Goal: Information Seeking & Learning: Learn about a topic

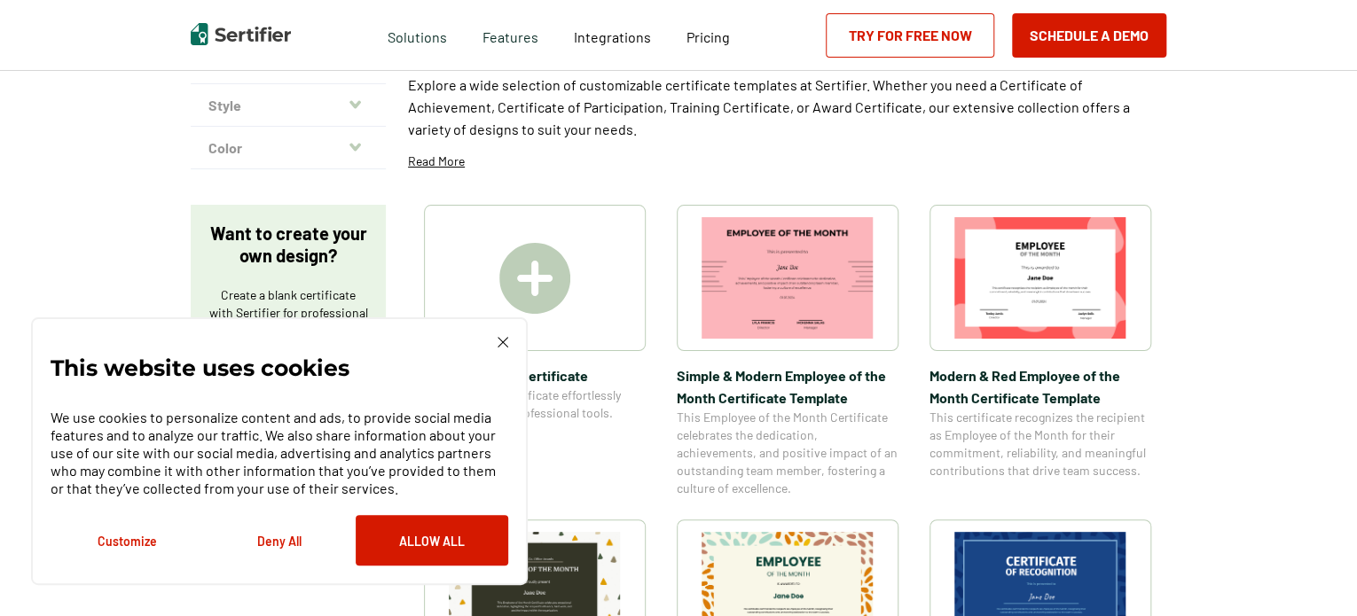
click at [499, 344] on img at bounding box center [503, 342] width 11 height 11
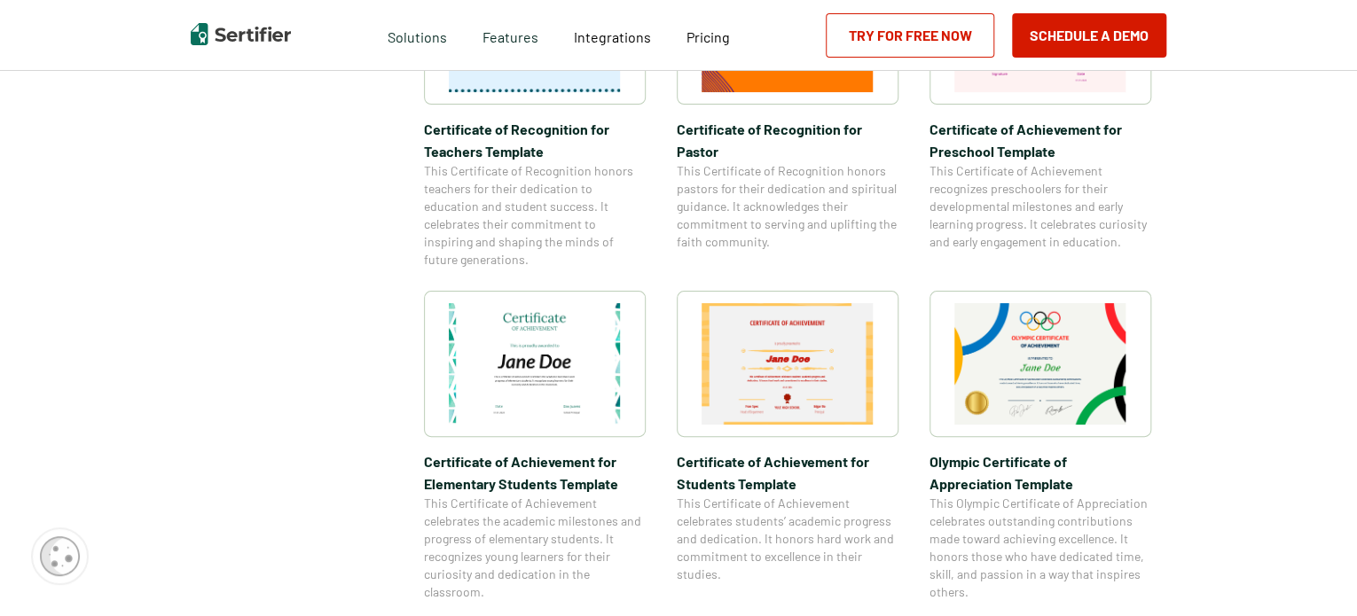
scroll to position [1066, 0]
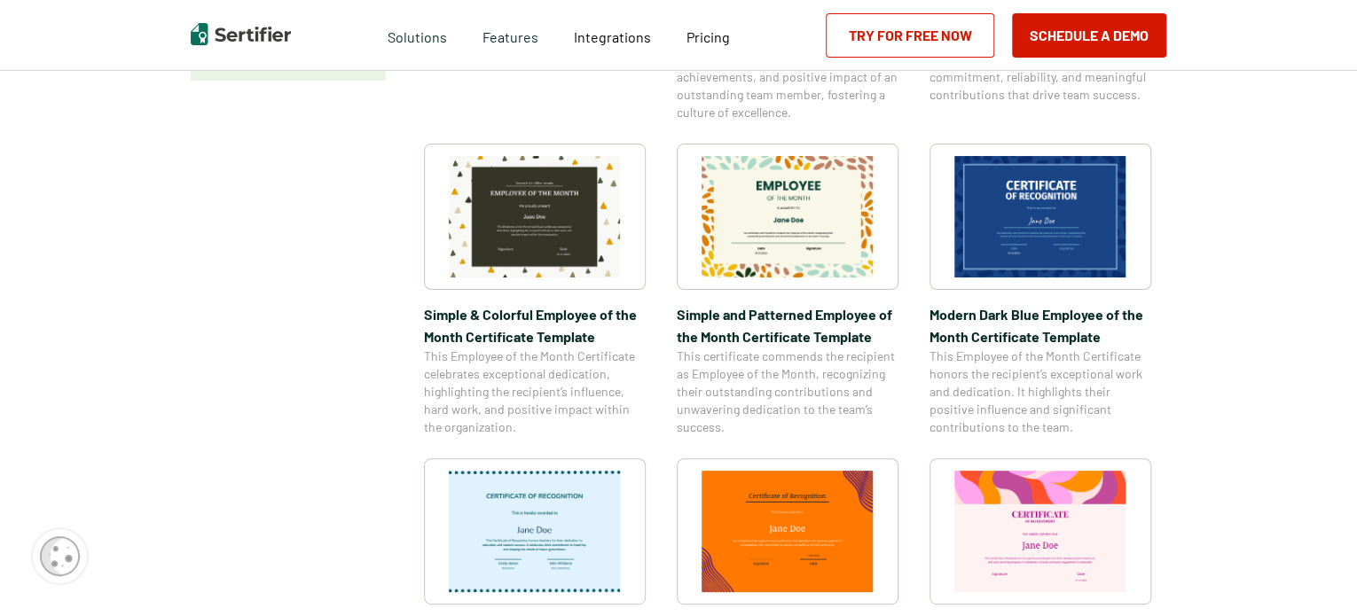
scroll to position [566, 0]
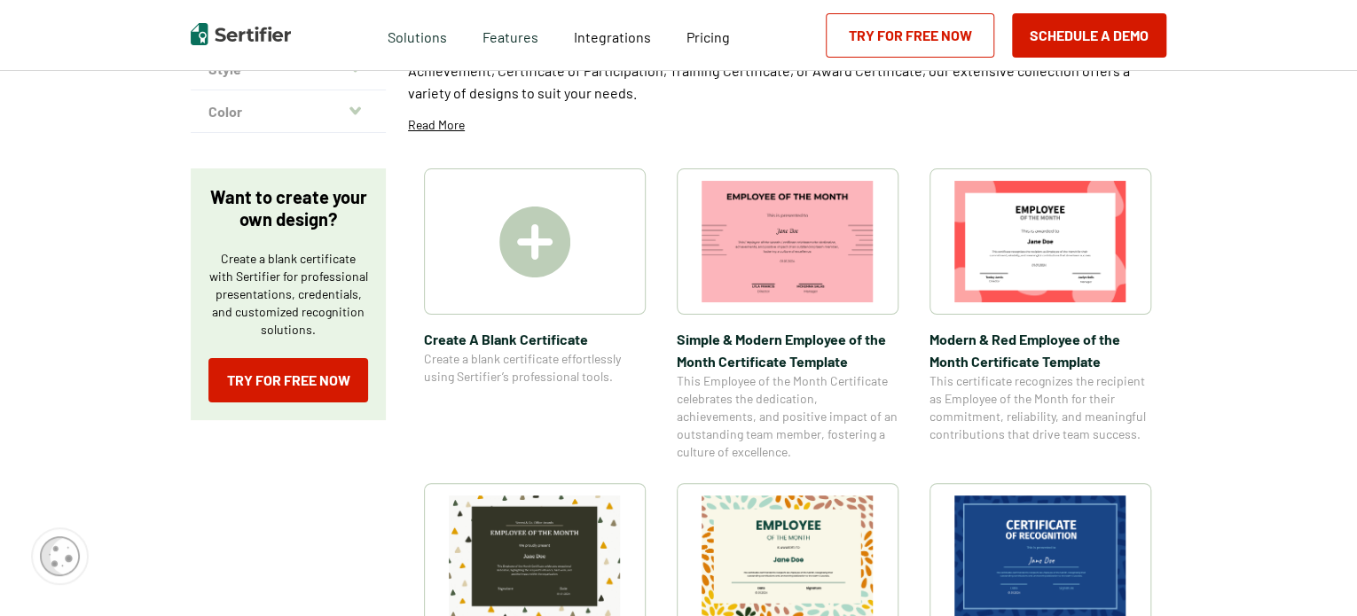
scroll to position [0, 0]
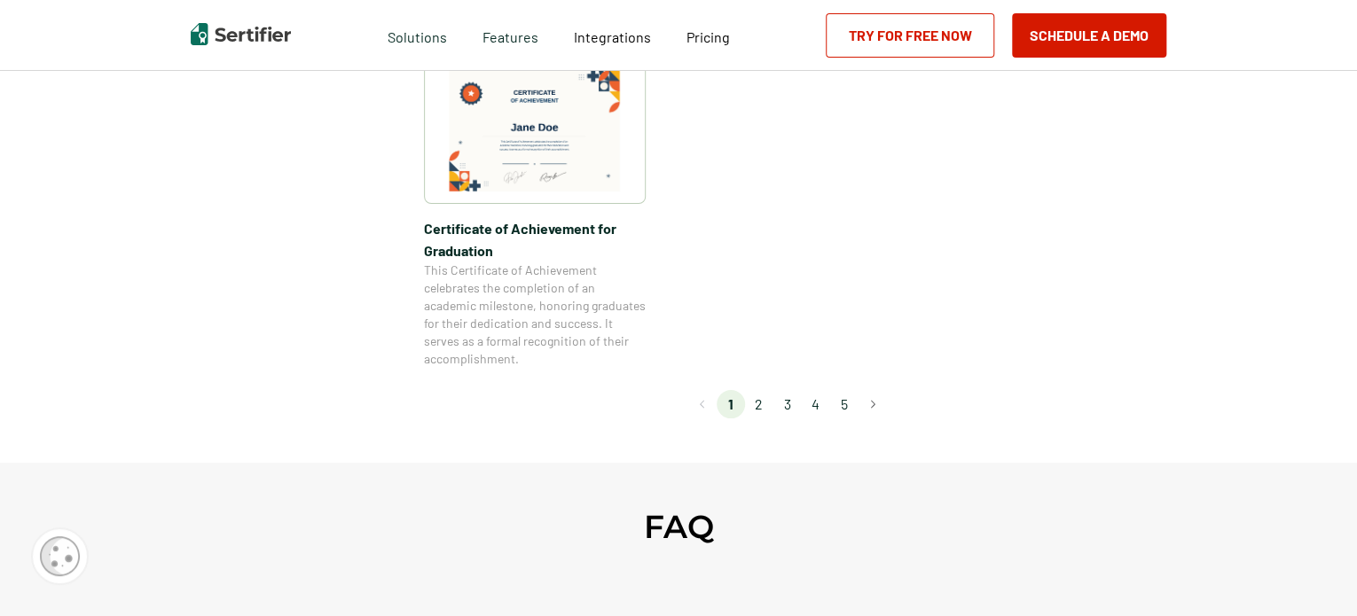
scroll to position [1632, 0]
click at [773, 412] on li "2" at bounding box center [759, 403] width 28 height 28
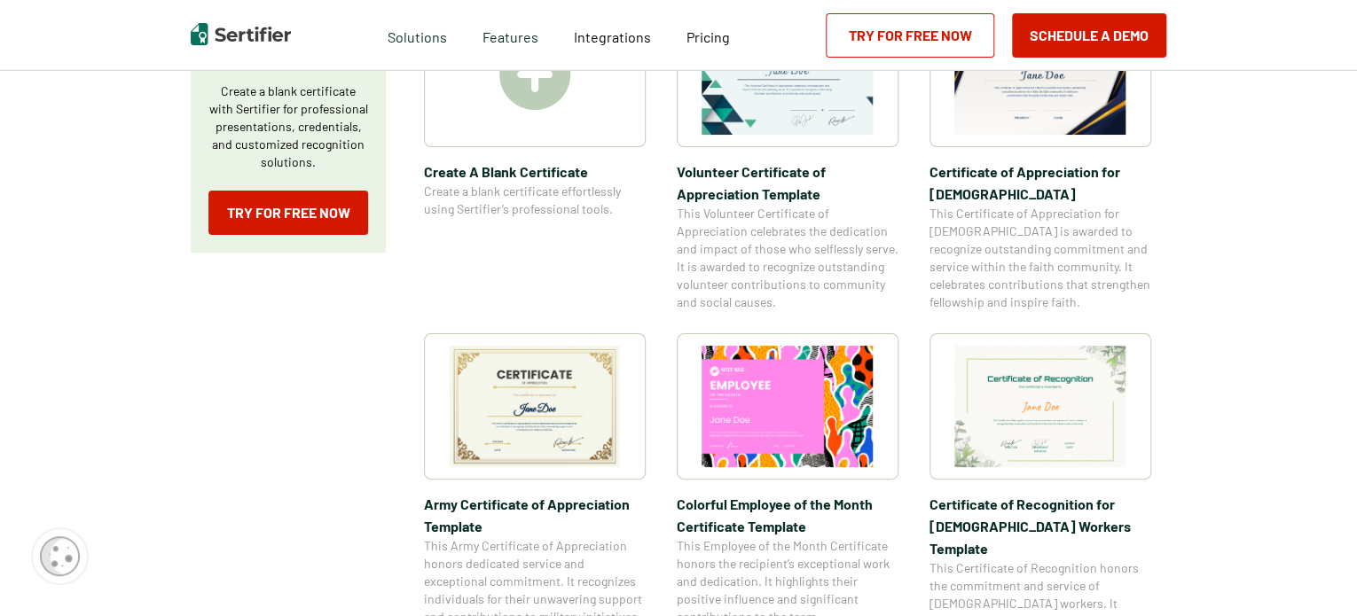
scroll to position [397, 0]
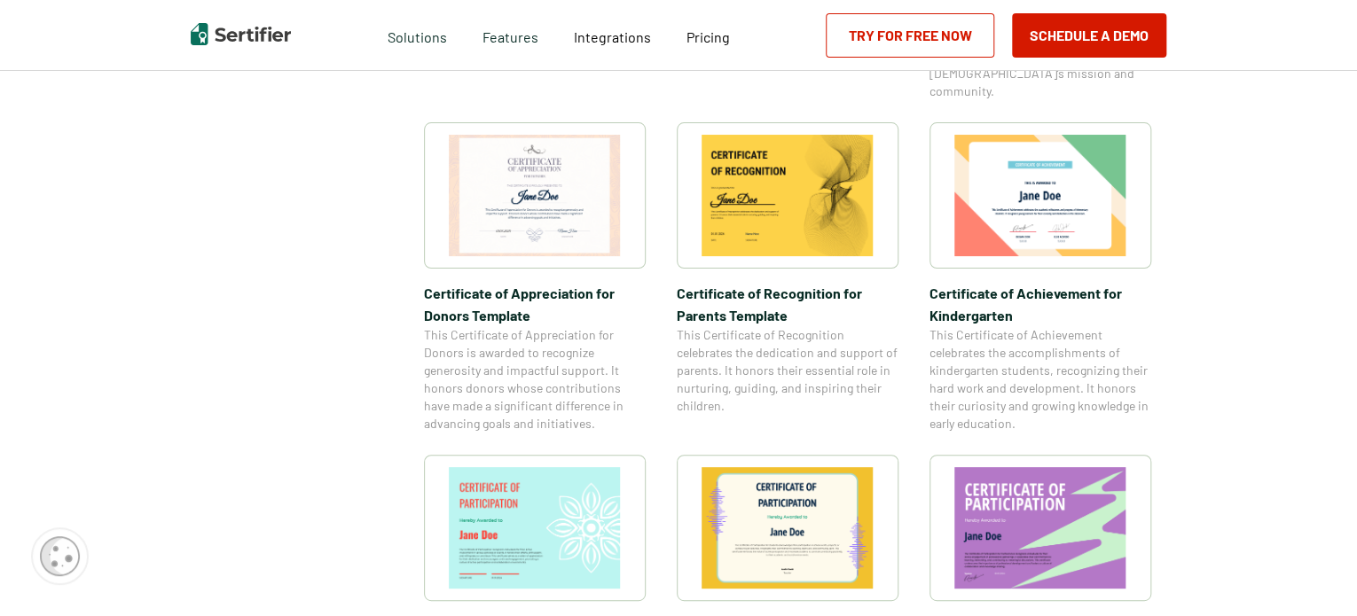
scroll to position [976, 0]
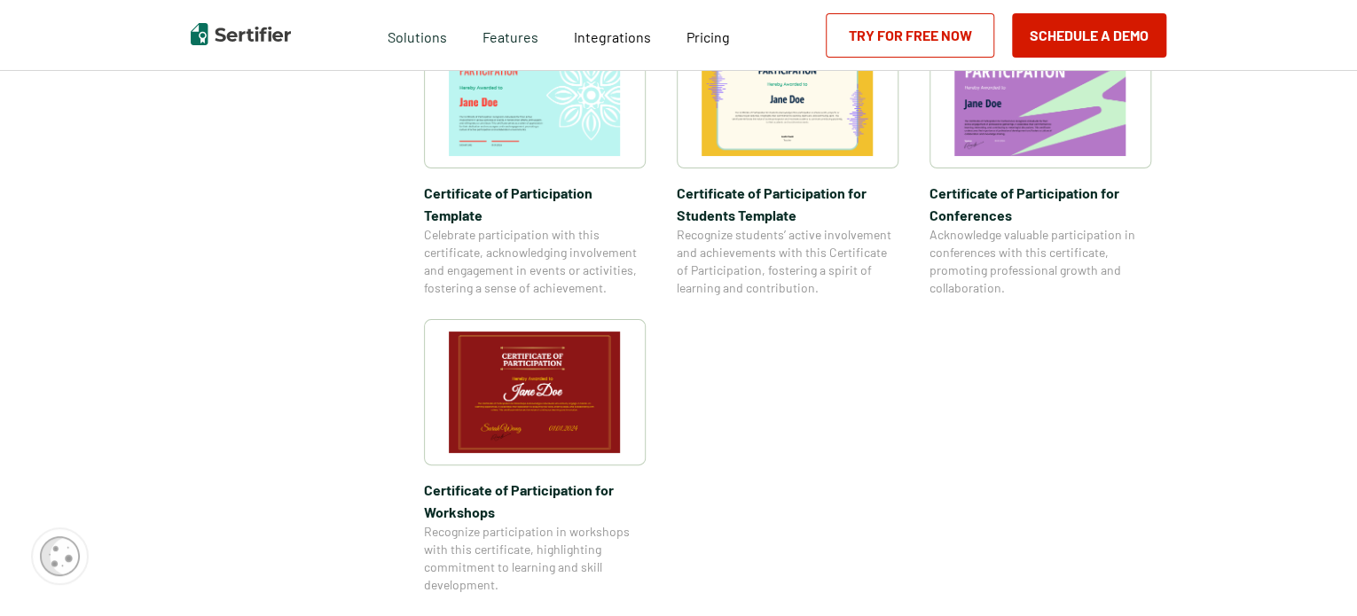
scroll to position [1468, 0]
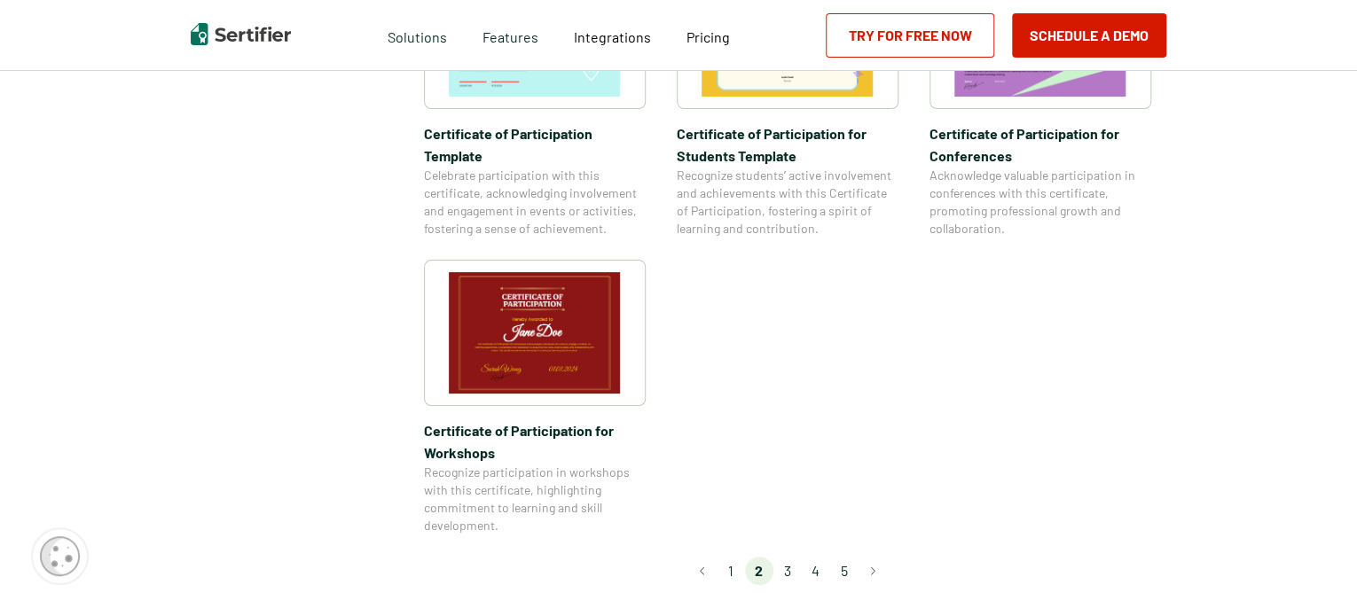
click at [795, 557] on li "3" at bounding box center [787, 571] width 28 height 28
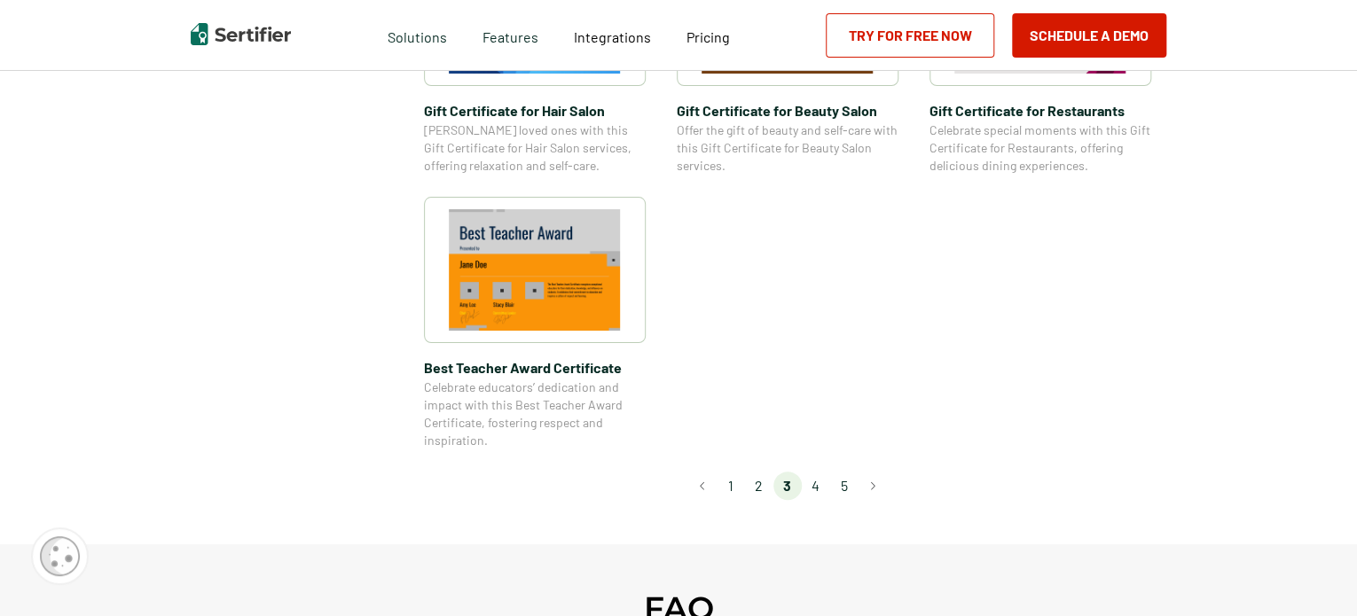
scroll to position [1336, 0]
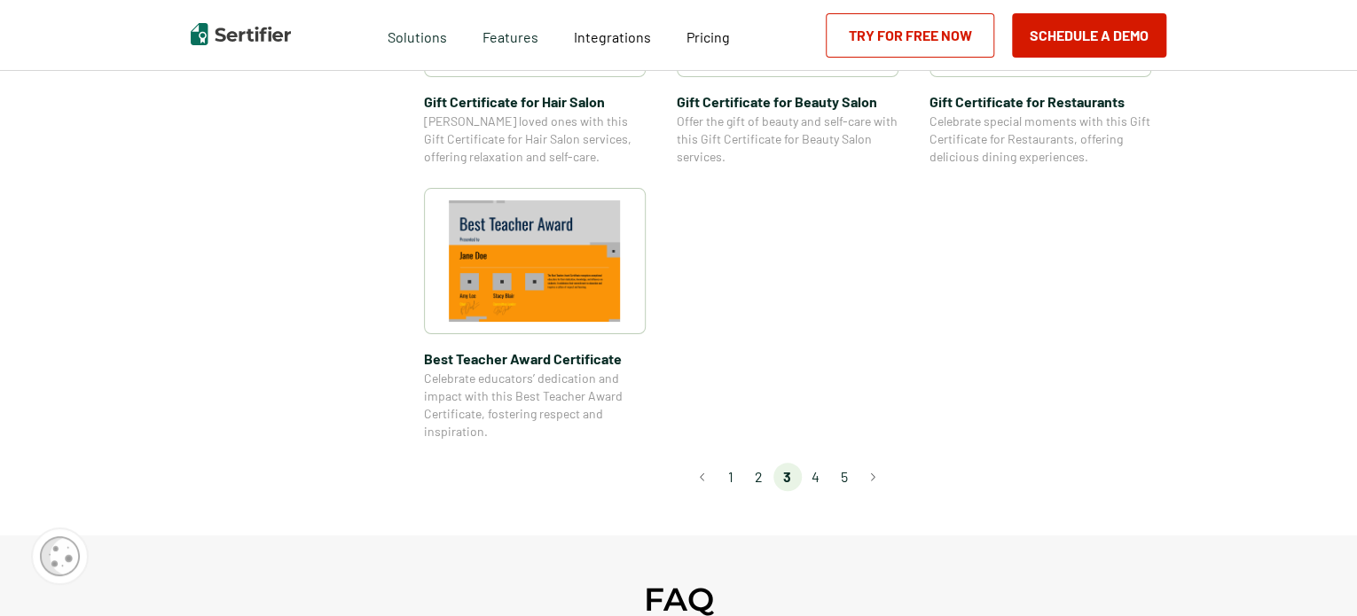
click at [827, 481] on li "4" at bounding box center [816, 477] width 28 height 28
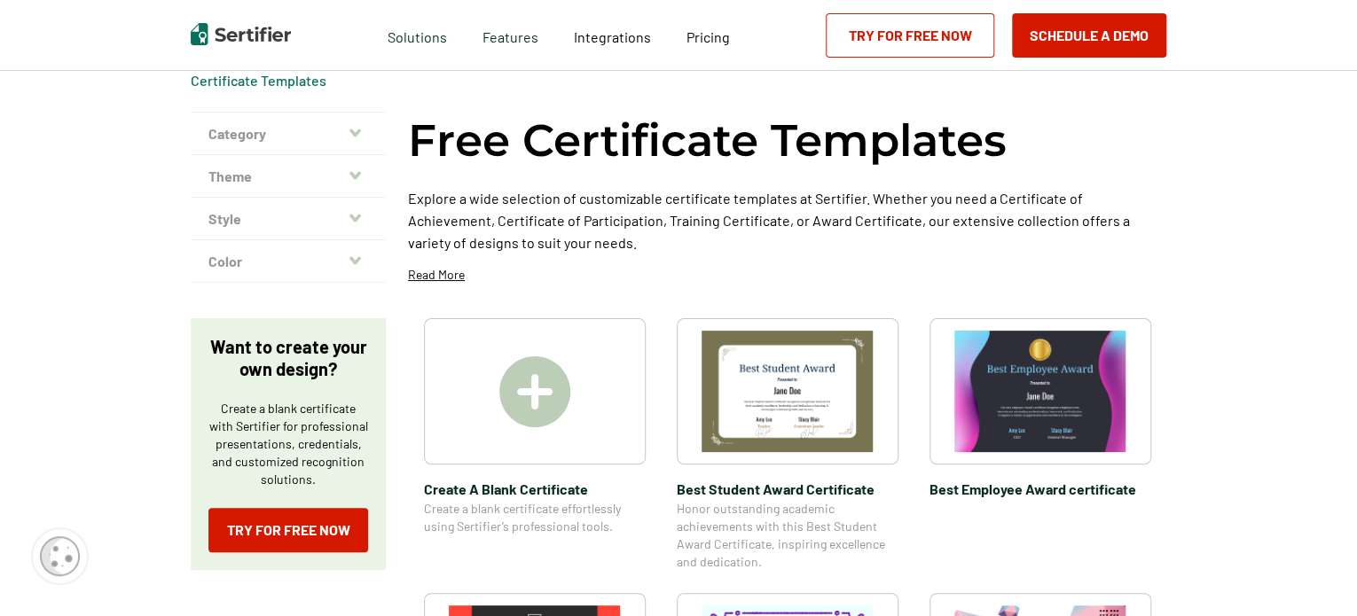
scroll to position [0, 0]
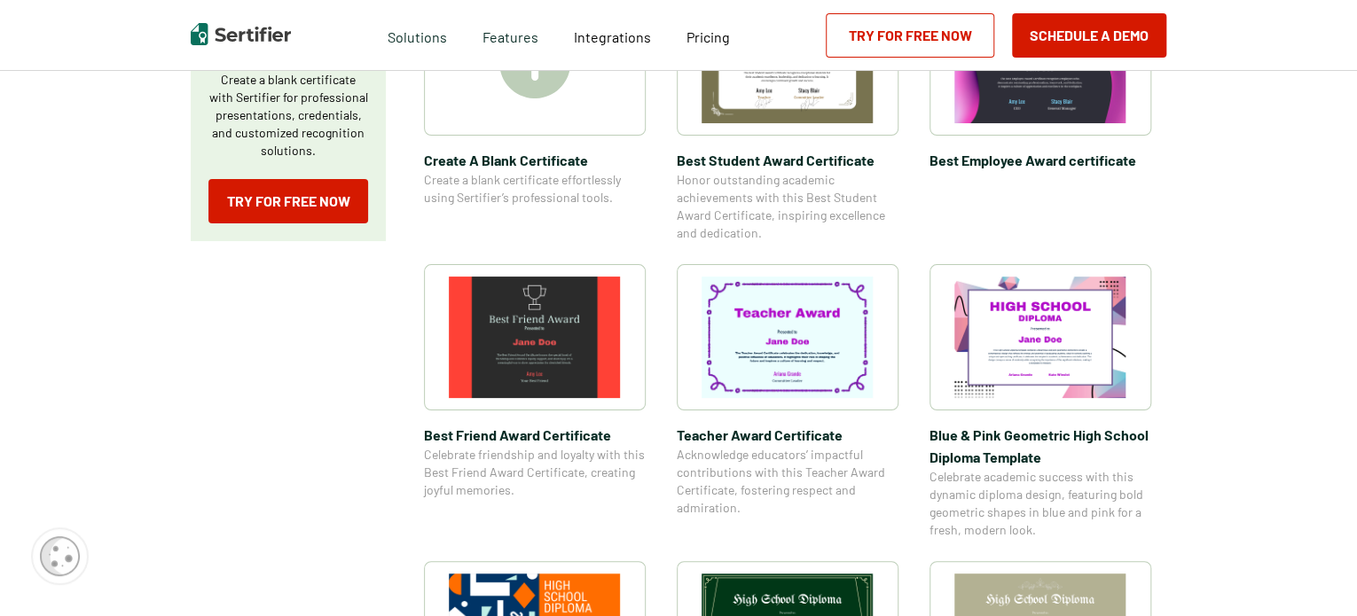
click at [1211, 483] on div "Certificate Templates Category Achievement Recognition Participation Completion…" at bounding box center [678, 611] width 1064 height 1827
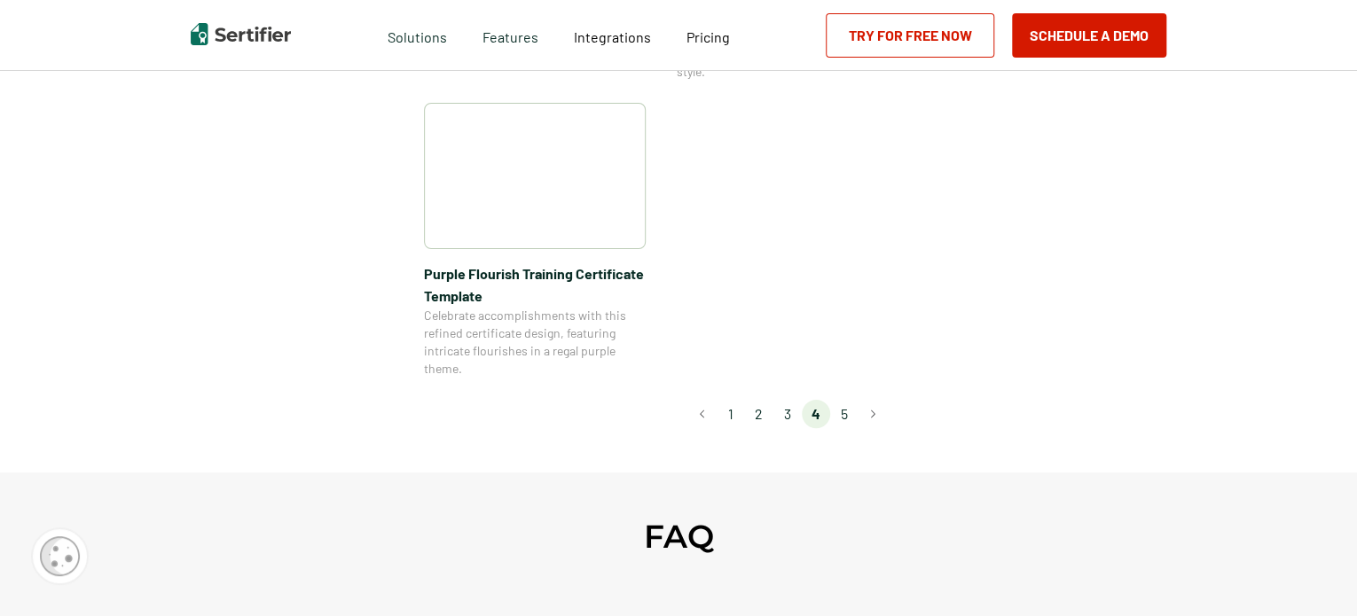
scroll to position [1457, 0]
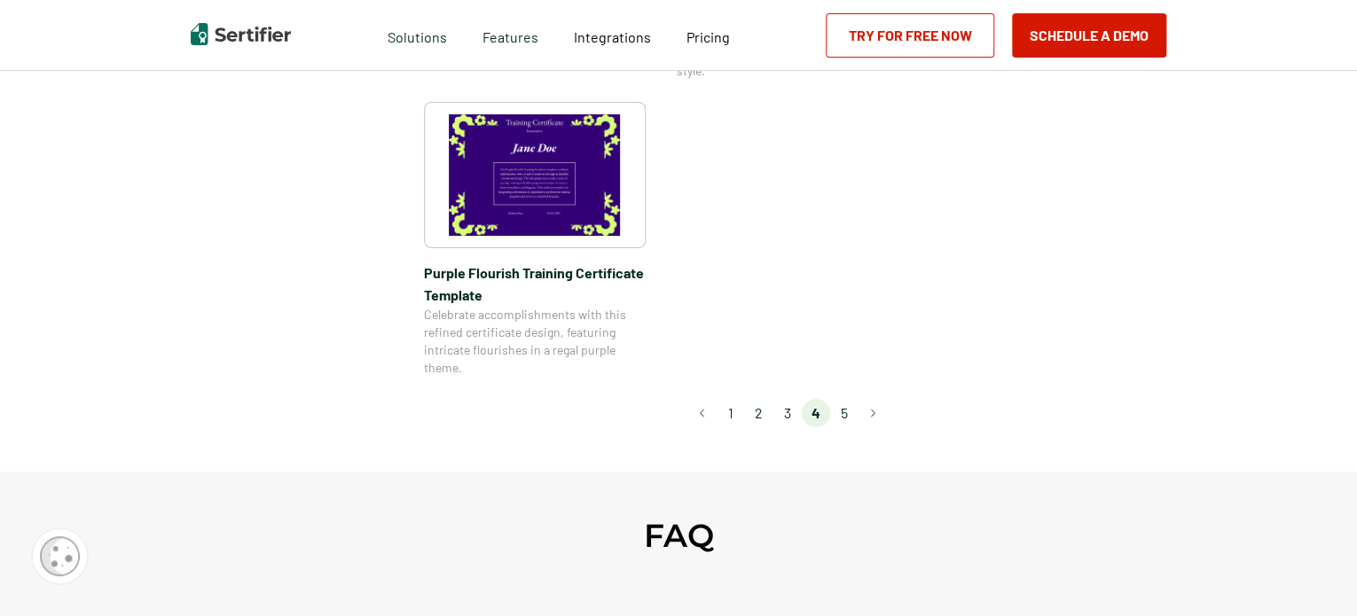
click at [858, 422] on li "5" at bounding box center [844, 413] width 28 height 28
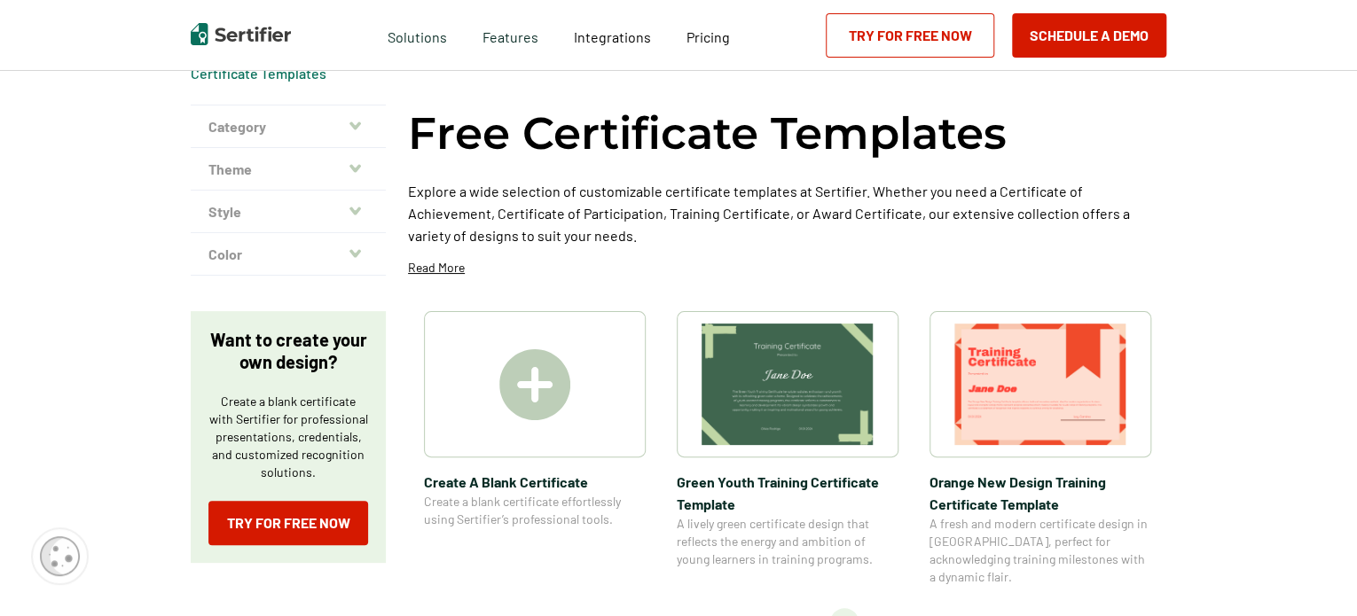
scroll to position [0, 0]
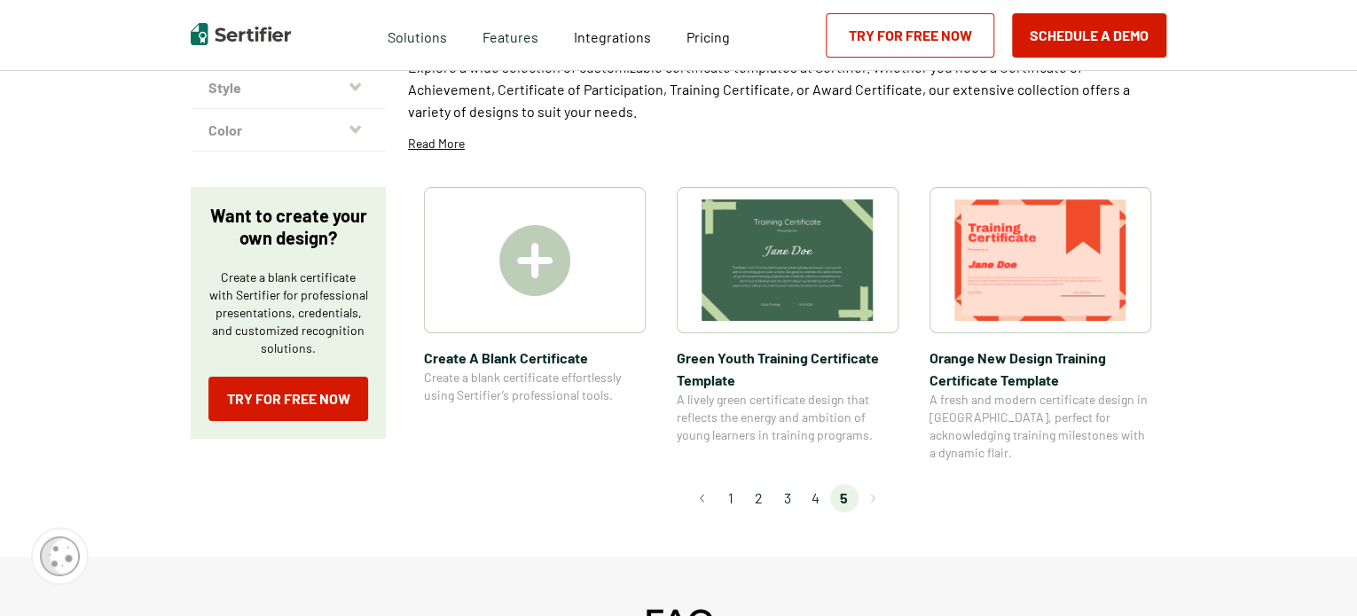
click at [1193, 459] on div "Certificate Templates Category Achievement Recognition Participation Completion…" at bounding box center [678, 226] width 1064 height 661
